Goal: Navigation & Orientation: Go to known website

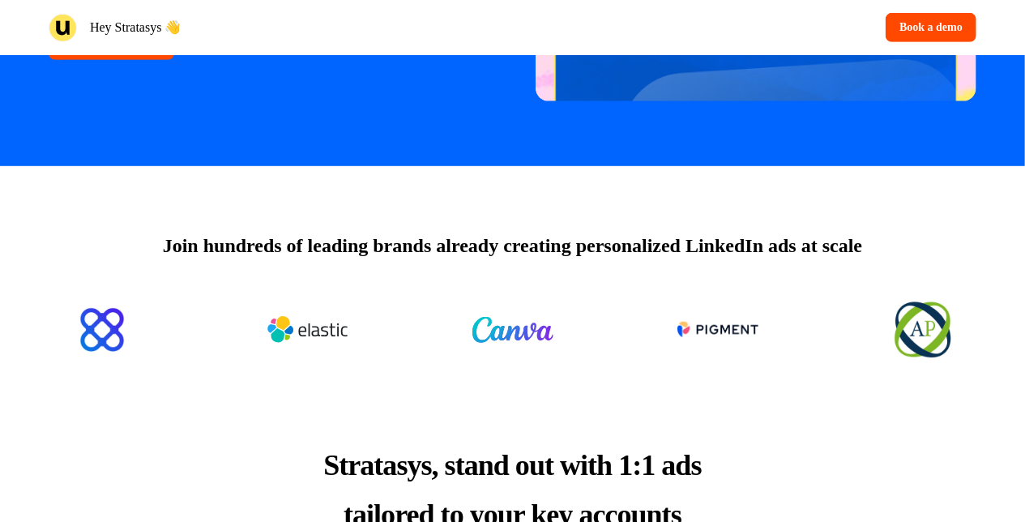
scroll to position [486, 0]
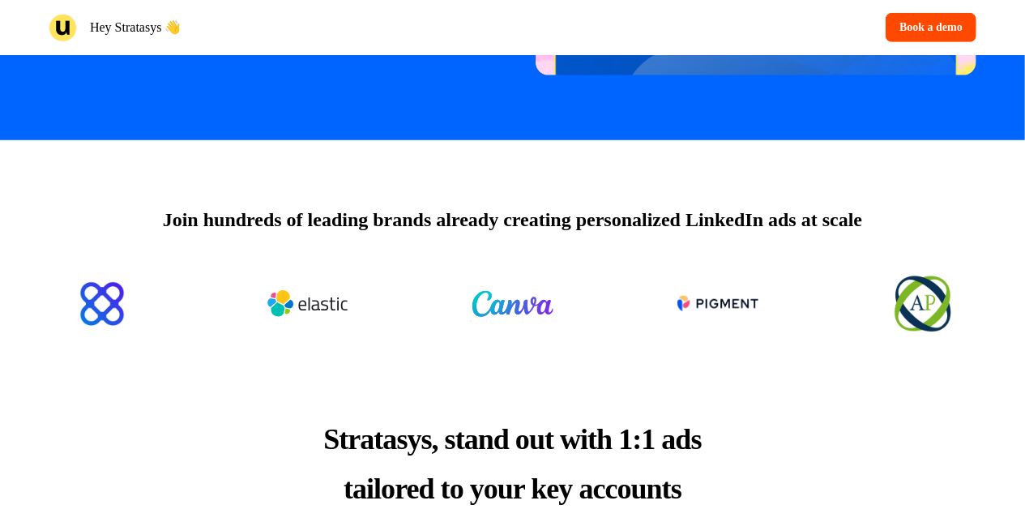
drag, startPoint x: 909, startPoint y: 0, endPoint x: 386, endPoint y: 38, distance: 525.0
click at [386, 38] on div "Hey Stratasys 👋" at bounding box center [278, 28] width 458 height 28
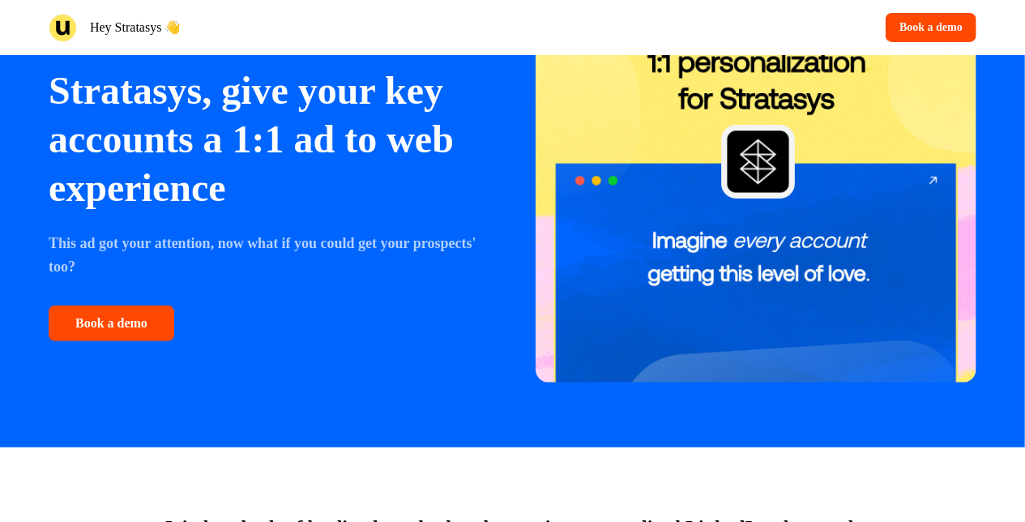
scroll to position [0, 0]
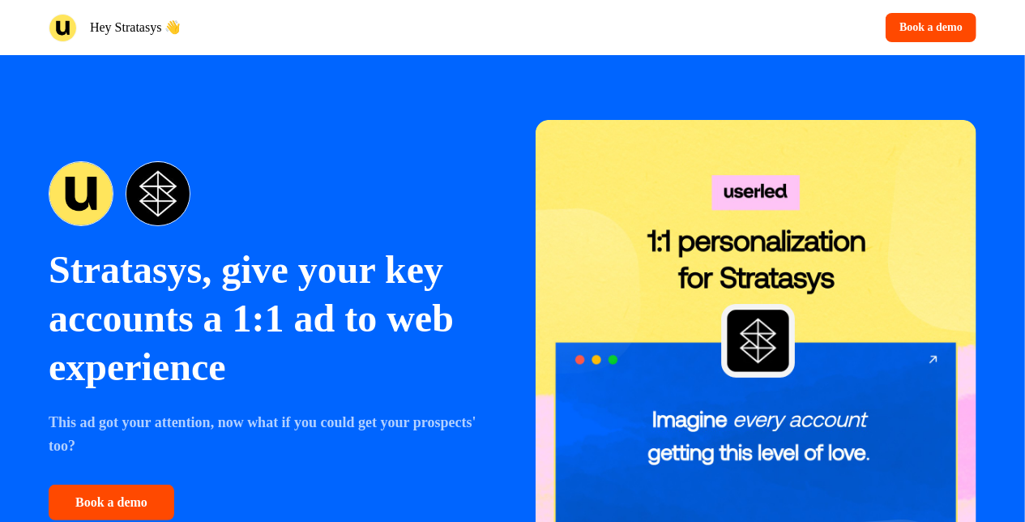
click at [83, 21] on div "Hey Stratasys 👋" at bounding box center [278, 28] width 458 height 28
click at [70, 24] on img at bounding box center [63, 28] width 28 height 28
click at [122, 29] on p "Hey Stratasys 👋" at bounding box center [135, 27] width 91 height 19
